Goal: Information Seeking & Learning: Learn about a topic

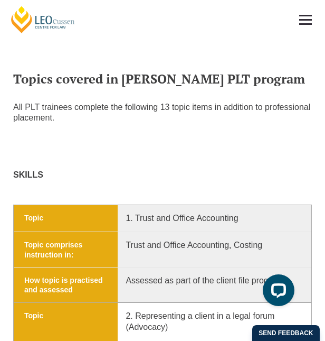
scroll to position [932, 0]
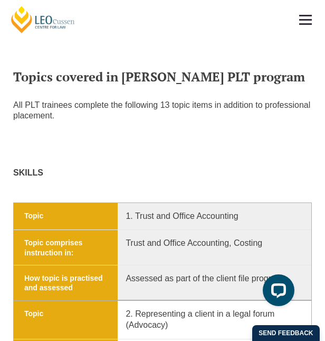
click at [86, 134] on div "All PLT trainees complete the following 13 topic items in addition to professio…" at bounding box center [162, 143] width 315 height 87
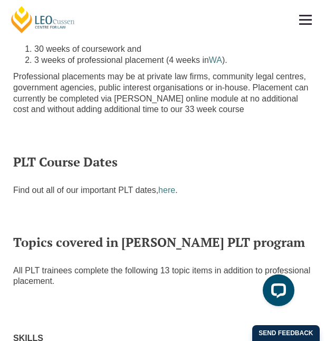
scroll to position [756, 0]
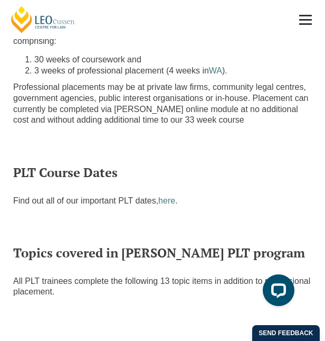
click at [236, 165] on h2 "PLT Course Dates" at bounding box center [162, 172] width 299 height 14
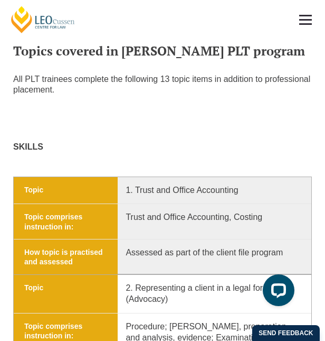
scroll to position [956, 0]
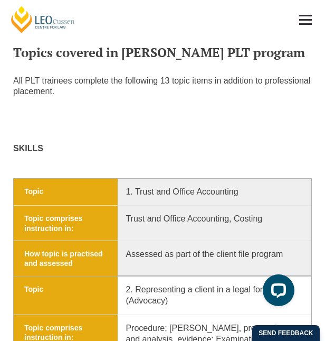
click at [127, 143] on p "SKILLS" at bounding box center [162, 148] width 299 height 11
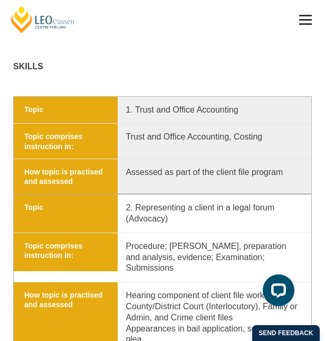
scroll to position [1035, 0]
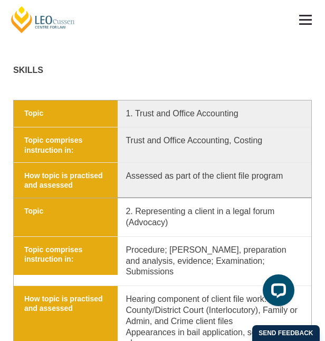
click at [227, 162] on td "How topic is practised and assessed Assessed as part of the client file program" at bounding box center [163, 179] width 298 height 35
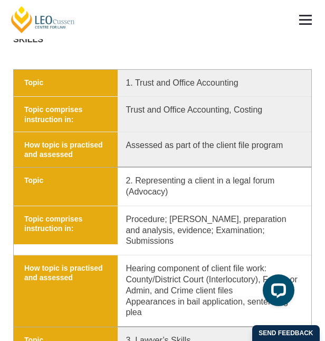
scroll to position [1066, 0]
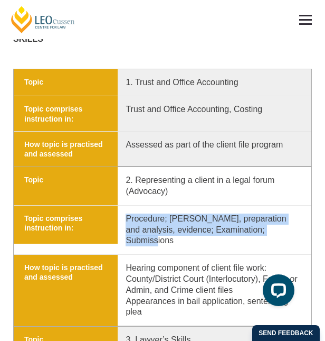
drag, startPoint x: 126, startPoint y: 202, endPoint x: 270, endPoint y: 214, distance: 144.7
click at [270, 214] on p "Procedure; etiquette, preparation and analysis, evidence; Examination; Submissi…" at bounding box center [209, 229] width 183 height 33
copy p "Procedure; etiquette, preparation and analysis, evidence; Examination; Submissi…"
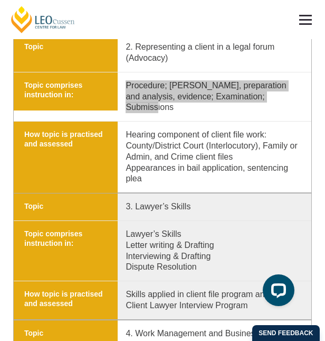
scroll to position [1202, 0]
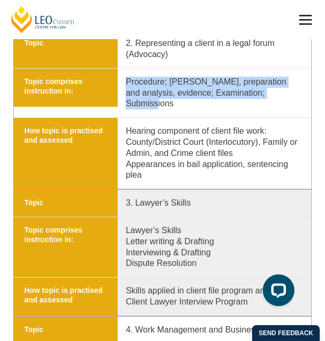
drag, startPoint x: 196, startPoint y: 234, endPoint x: 119, endPoint y: 202, distance: 83.1
click at [119, 225] on p "Lawyer’s Skills Letter writing & Drafting Interviewing & Drafting Dispute Resol…" at bounding box center [209, 247] width 183 height 44
copy p "Lawyer’s Skills Letter writing & Drafting Interviewing & Drafting Dispute Resol…"
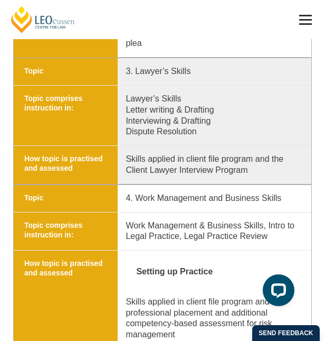
scroll to position [1333, 0]
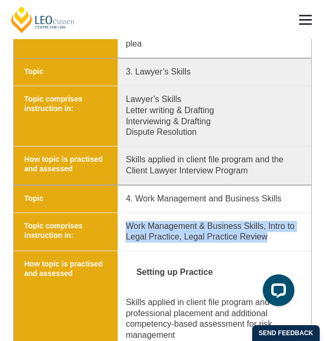
drag, startPoint x: 268, startPoint y: 209, endPoint x: 123, endPoint y: 199, distance: 146.1
click at [123, 221] on p "Work Management & Business Skills, Intro to Legal Practice, Legal Practice Revi…" at bounding box center [209, 232] width 183 height 22
copy p "Work Management & Business Skills, Intro to Legal Practice, Legal Practice Revi…"
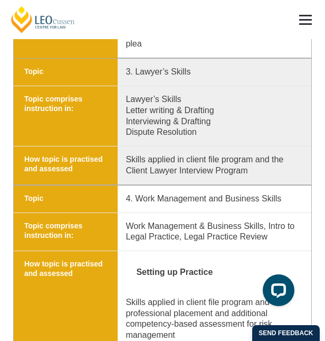
click at [240, 259] on strong "Setting up Practice" at bounding box center [213, 272] width 175 height 27
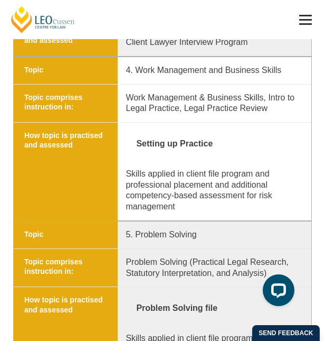
scroll to position [1466, 0]
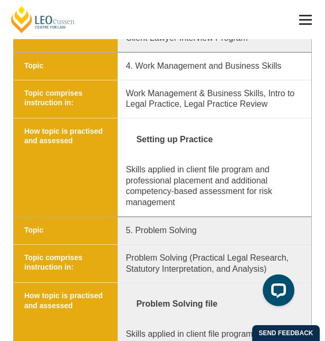
click at [300, 252] on p "Problem Solving (Practical Legal Research, Statutory Interpretation, and Analys…" at bounding box center [209, 263] width 183 height 22
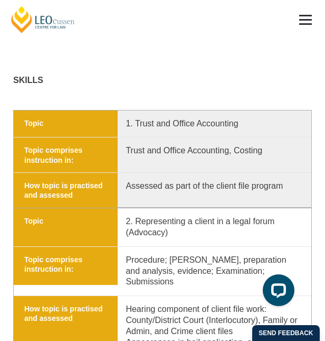
scroll to position [1017, 0]
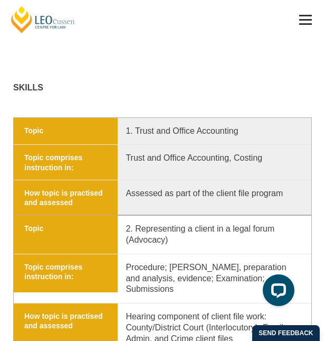
click at [299, 262] on p "Procedure; etiquette, preparation and analysis, evidence; Examination; Submissi…" at bounding box center [209, 278] width 183 height 33
click at [135, 223] on p "2. Representing a client in a legal forum (Advocacy)" at bounding box center [209, 234] width 183 height 22
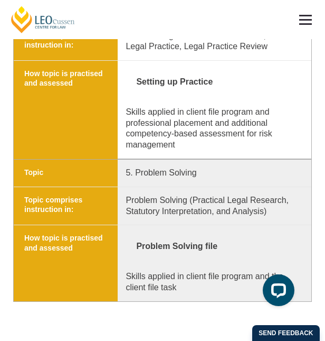
scroll to position [1525, 0]
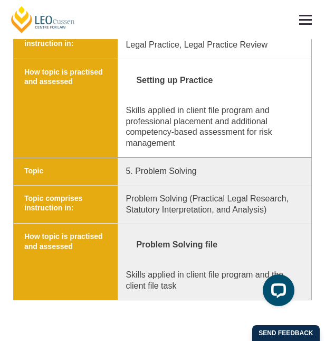
click at [168, 185] on td "Topic comprises instruction in: Problem Solving (Practical Legal Research, Stat…" at bounding box center [163, 204] width 298 height 39
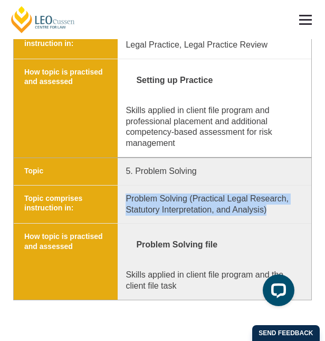
drag, startPoint x: 127, startPoint y: 170, endPoint x: 270, endPoint y: 182, distance: 143.7
click at [270, 193] on p "Problem Solving (Practical Legal Research, Statutory Interpretation, and Analys…" at bounding box center [209, 204] width 183 height 22
copy p "Problem Solving (Practical Legal Research, Statutory Interpretation, and Analys…"
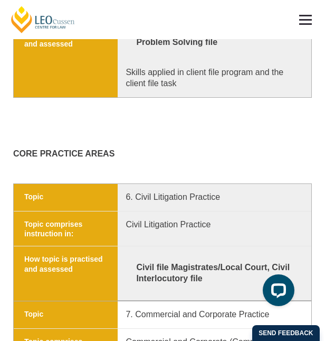
scroll to position [1728, 0]
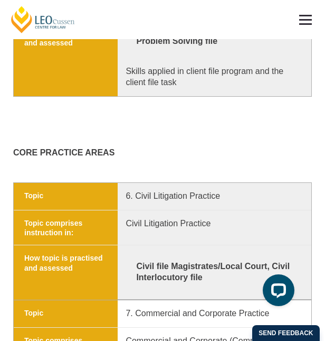
click at [238, 253] on strong "Civil file Magistrates/Local Court, Civil Interlocutory file" at bounding box center [213, 272] width 175 height 38
click at [136, 215] on td "Topic comprises instruction in: Civil Litigation Practice" at bounding box center [163, 227] width 298 height 35
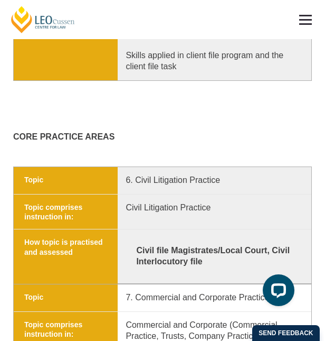
scroll to position [1745, 0]
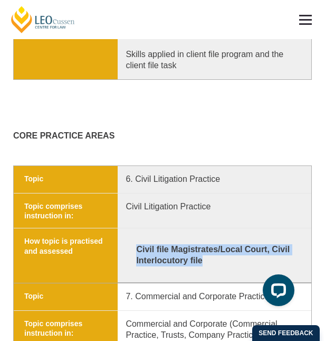
drag, startPoint x: 211, startPoint y: 234, endPoint x: 133, endPoint y: 222, distance: 79.1
click at [133, 236] on strong "Civil file Magistrates/Local Court, Civil Interlocutory file" at bounding box center [213, 255] width 175 height 38
copy strong "Civil file Magistrates/Local Court, Civil Interlocutory file"
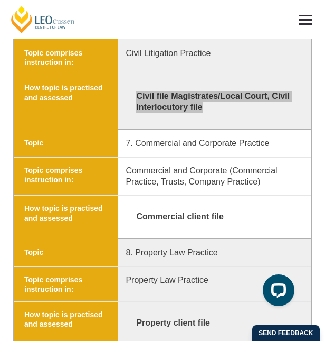
scroll to position [1900, 0]
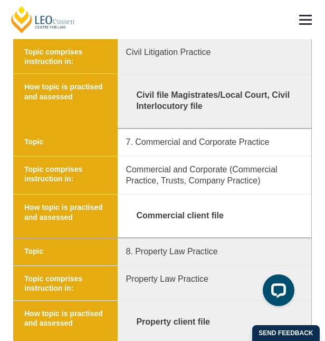
click at [212, 164] on p "Commercial and Corporate (Commercial Practice, Trusts, Company Practice)" at bounding box center [209, 175] width 183 height 22
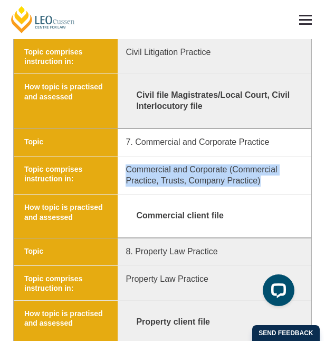
drag, startPoint x: 262, startPoint y: 149, endPoint x: 123, endPoint y: 140, distance: 140.3
click at [123, 164] on p "Commercial and Corporate (Commercial Practice, Trusts, Company Practice)" at bounding box center [209, 175] width 183 height 22
copy p "Commercial and Corporate (Commercial Practice, Trusts, Company Practice)"
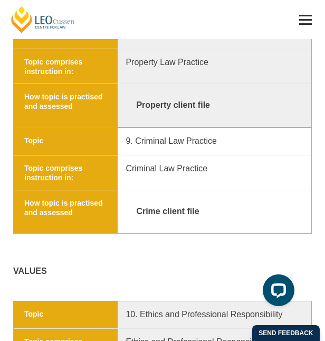
scroll to position [2117, 0]
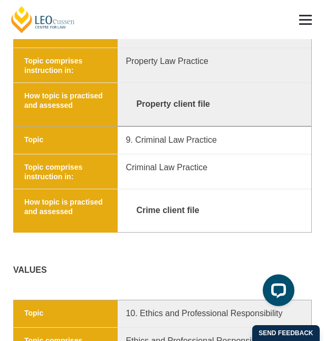
click at [128, 300] on td "Topic 10. Ethics and Professional Responsibility" at bounding box center [163, 313] width 298 height 27
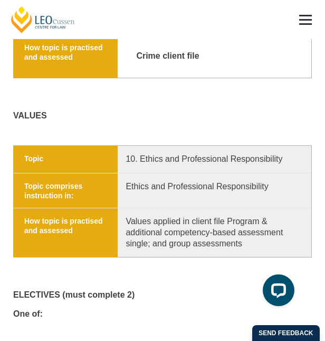
scroll to position [2272, 0]
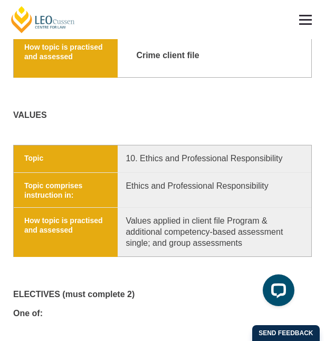
click at [95, 268] on div "ELECTIVES (must complete 2) One of:" at bounding box center [162, 305] width 299 height 75
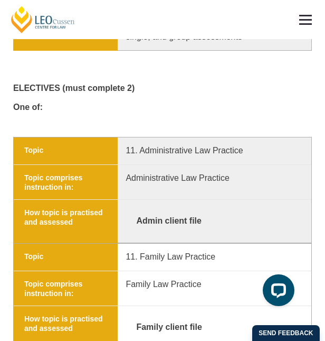
scroll to position [2478, 0]
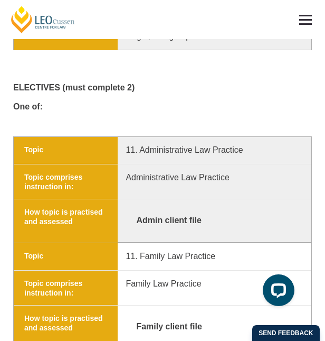
click at [141, 270] on td "Topic comprises instruction in: Family Law Practice" at bounding box center [163, 287] width 298 height 35
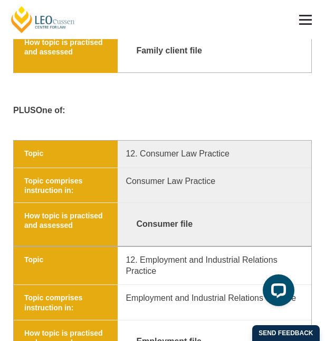
scroll to position [2755, 0]
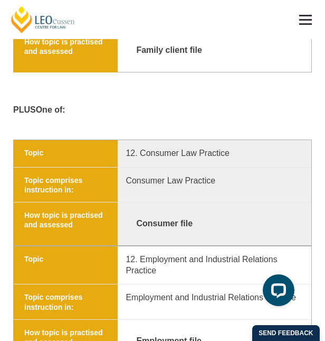
click at [137, 210] on strong "Consumer file" at bounding box center [213, 223] width 175 height 27
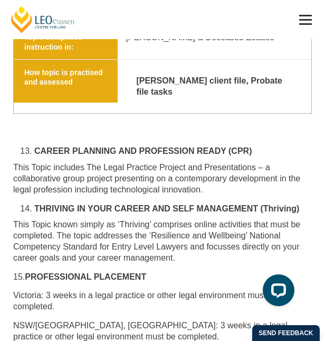
scroll to position [3228, 0]
